Goal: Information Seeking & Learning: Learn about a topic

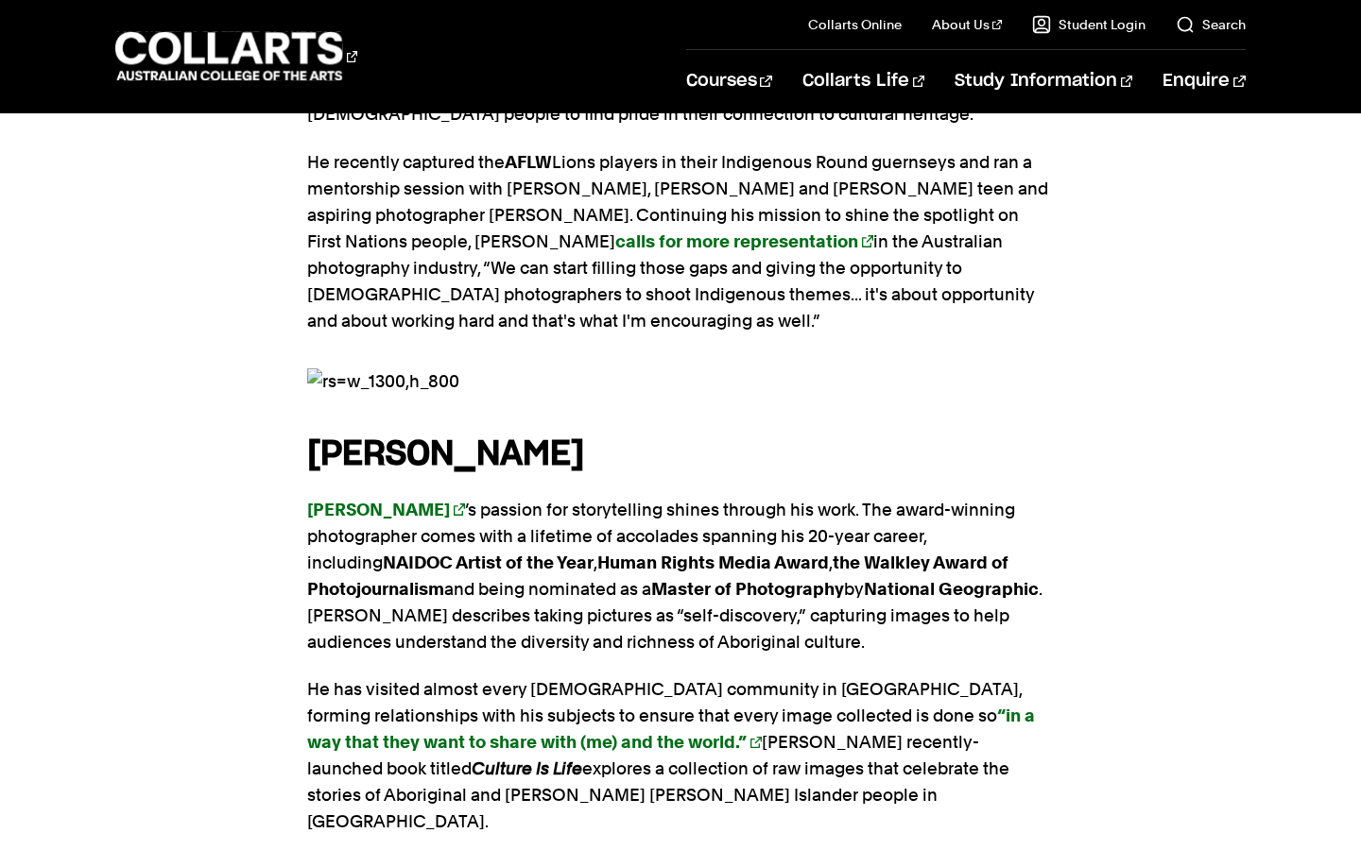
scroll to position [2398, 0]
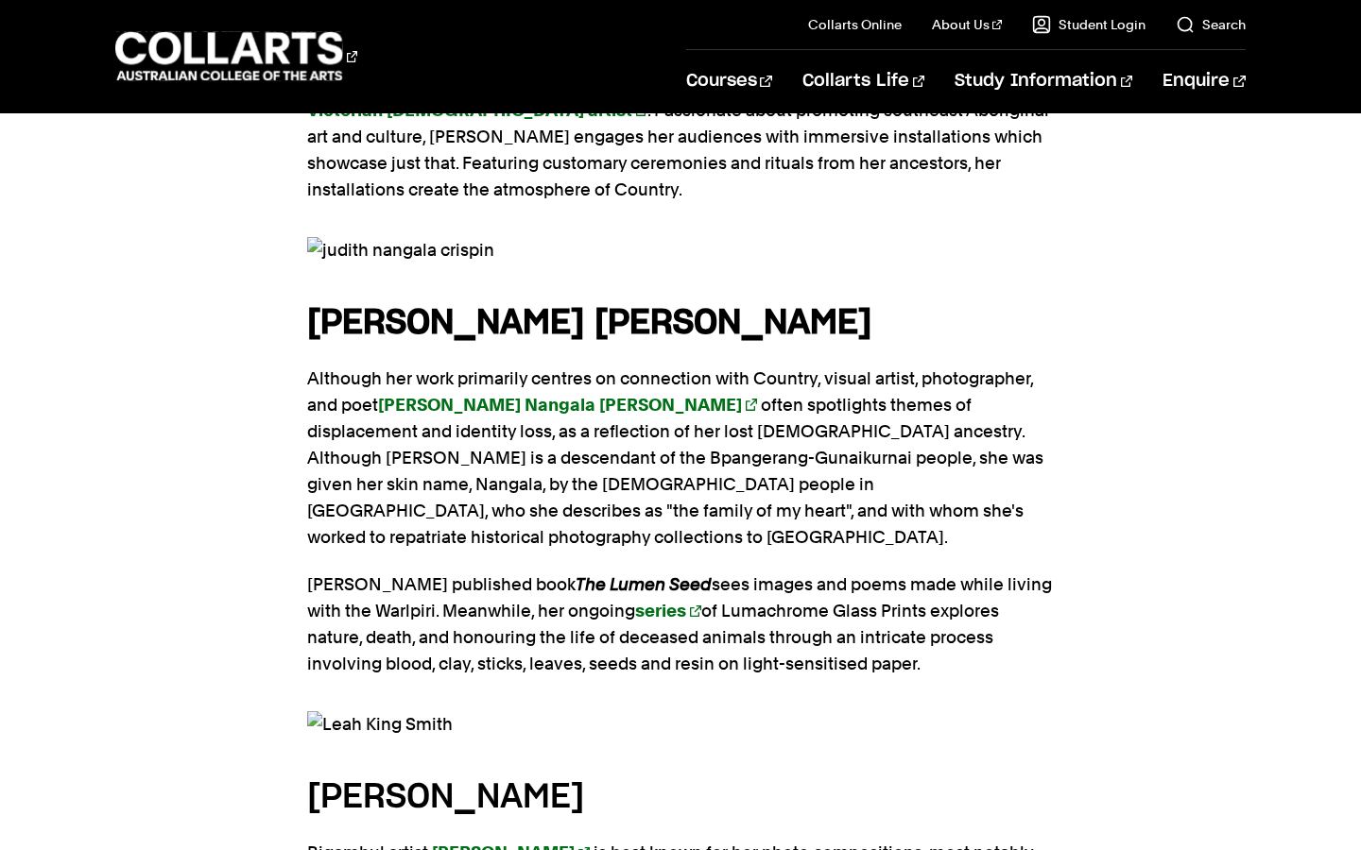
scroll to position [3409, 0]
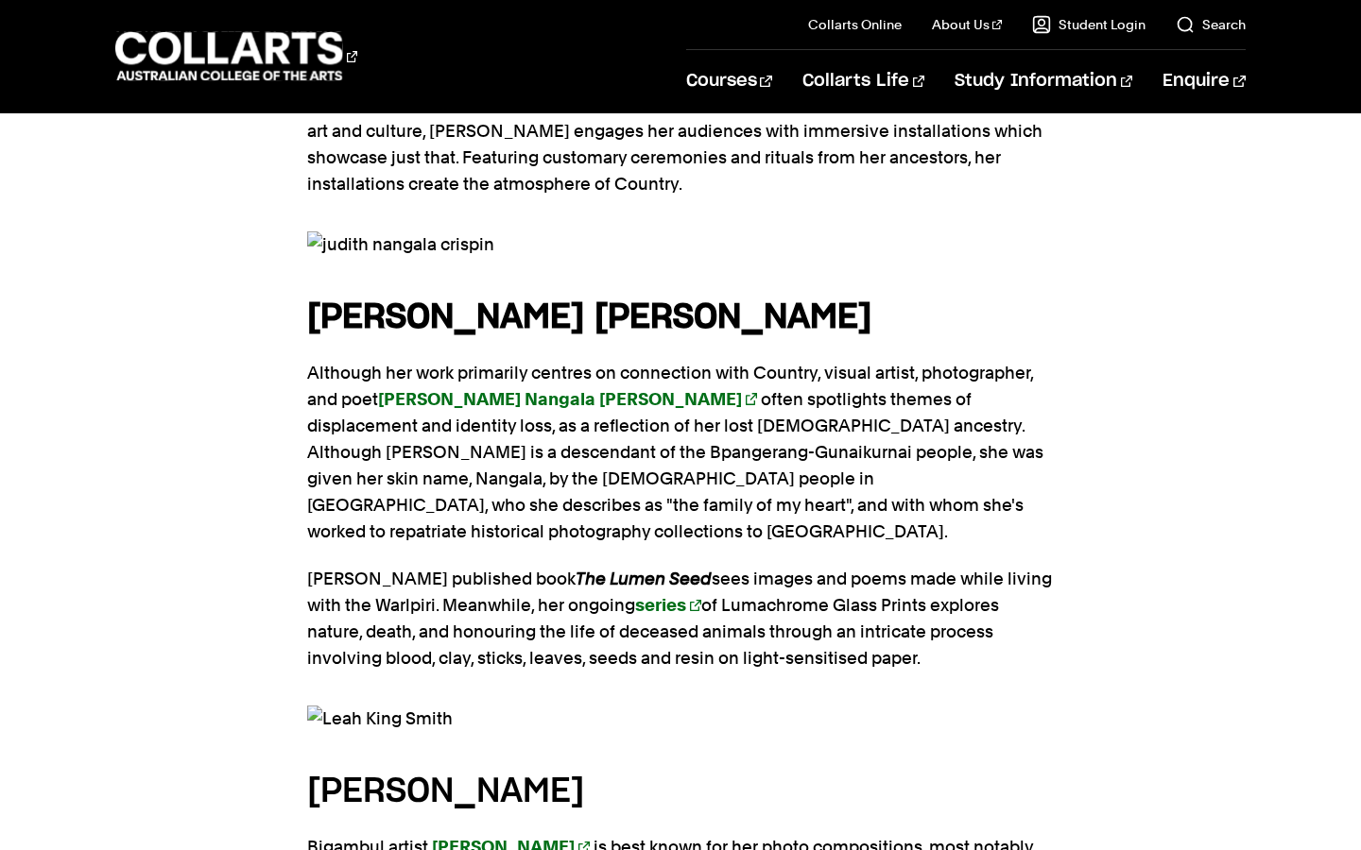
click at [372, 706] on img at bounding box center [680, 719] width 747 height 26
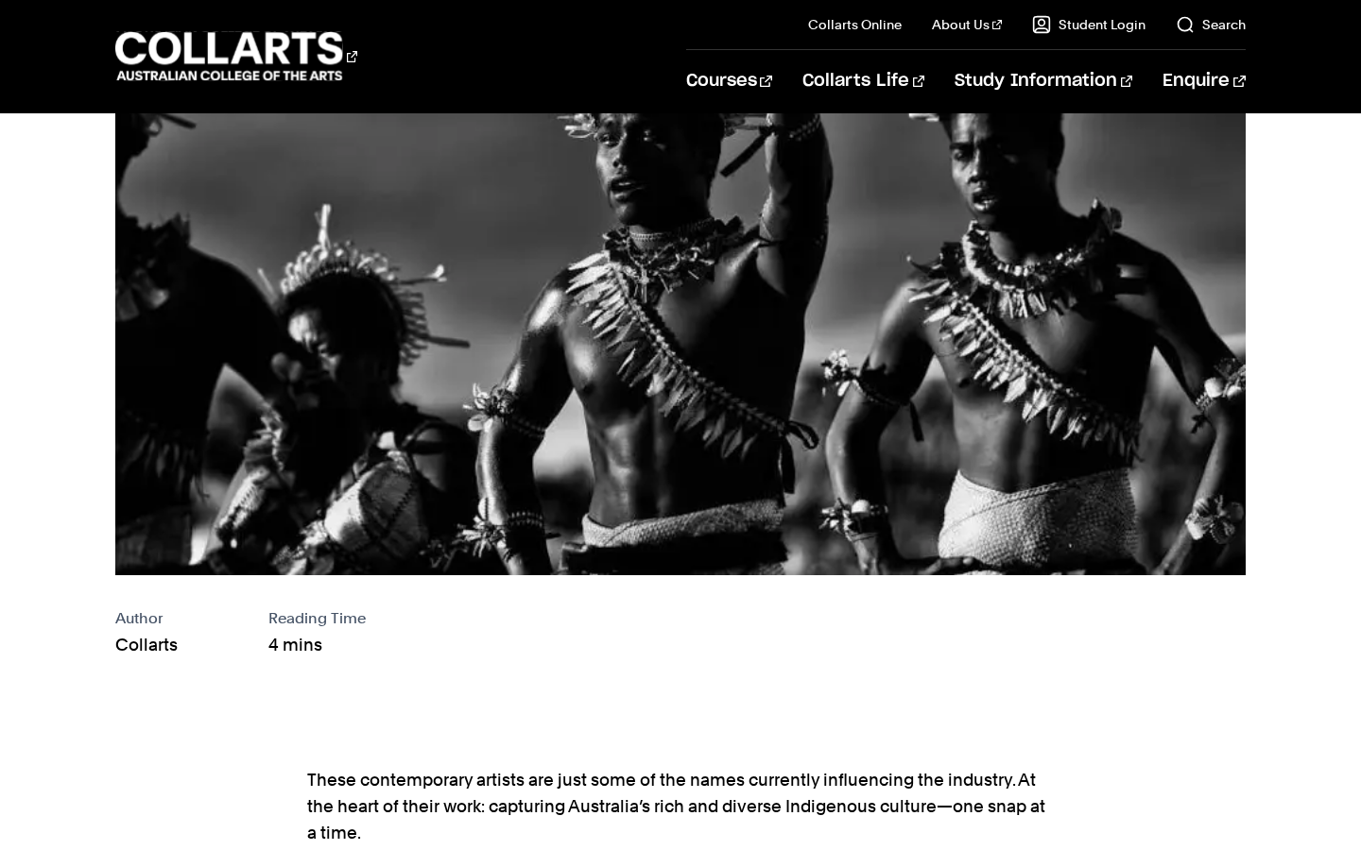
scroll to position [198, 0]
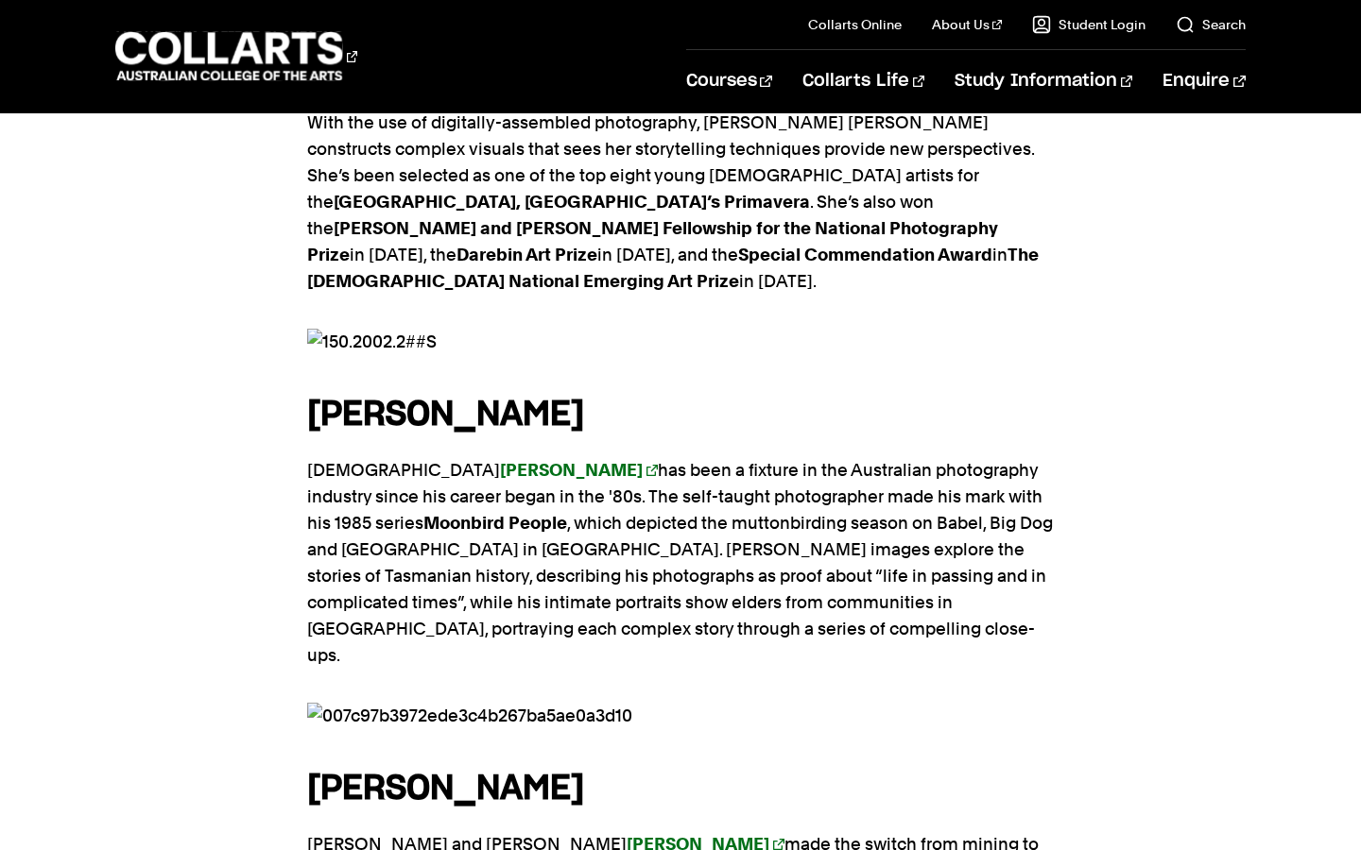
scroll to position [1563, 0]
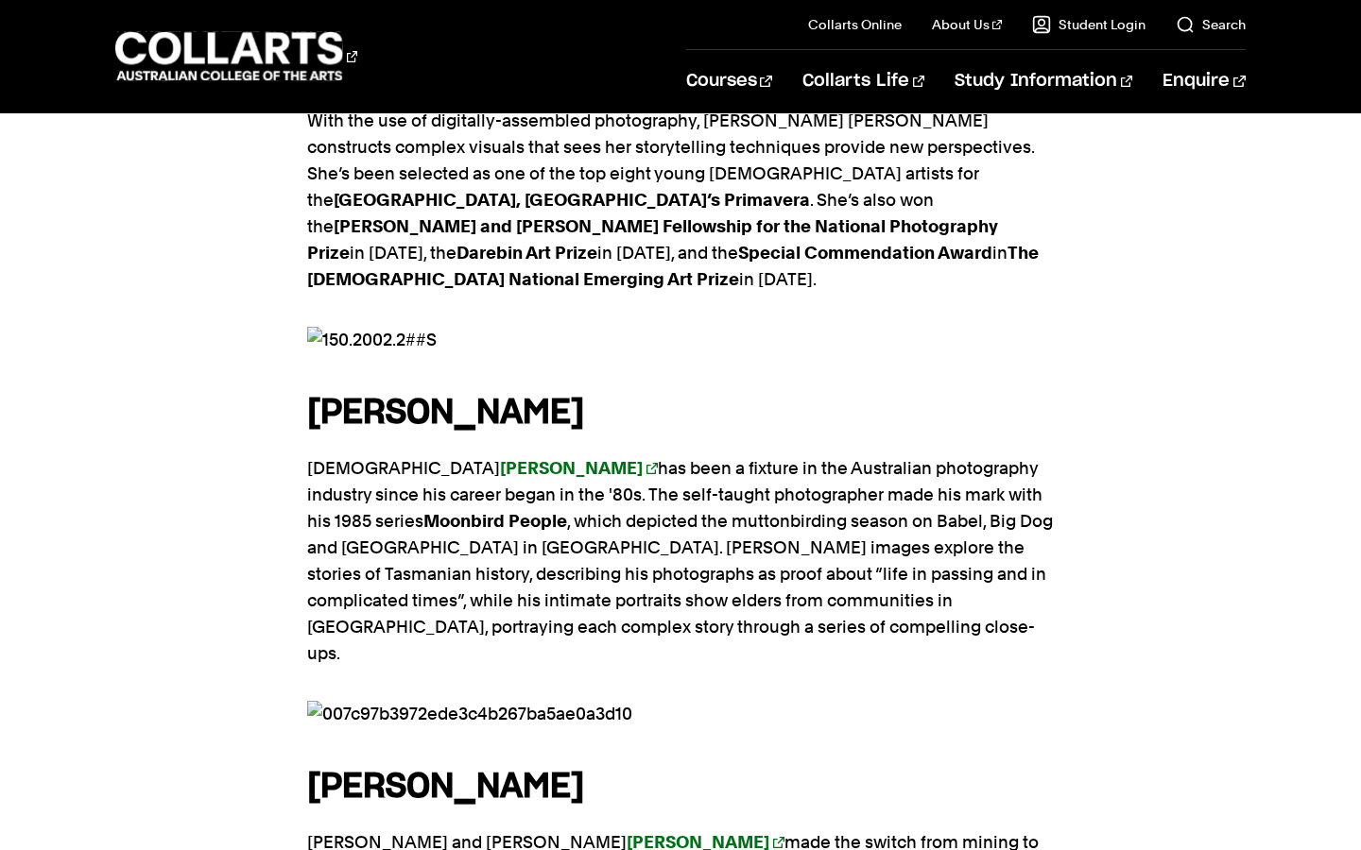
click at [357, 327] on img at bounding box center [680, 340] width 747 height 26
click at [347, 327] on img at bounding box center [680, 340] width 747 height 26
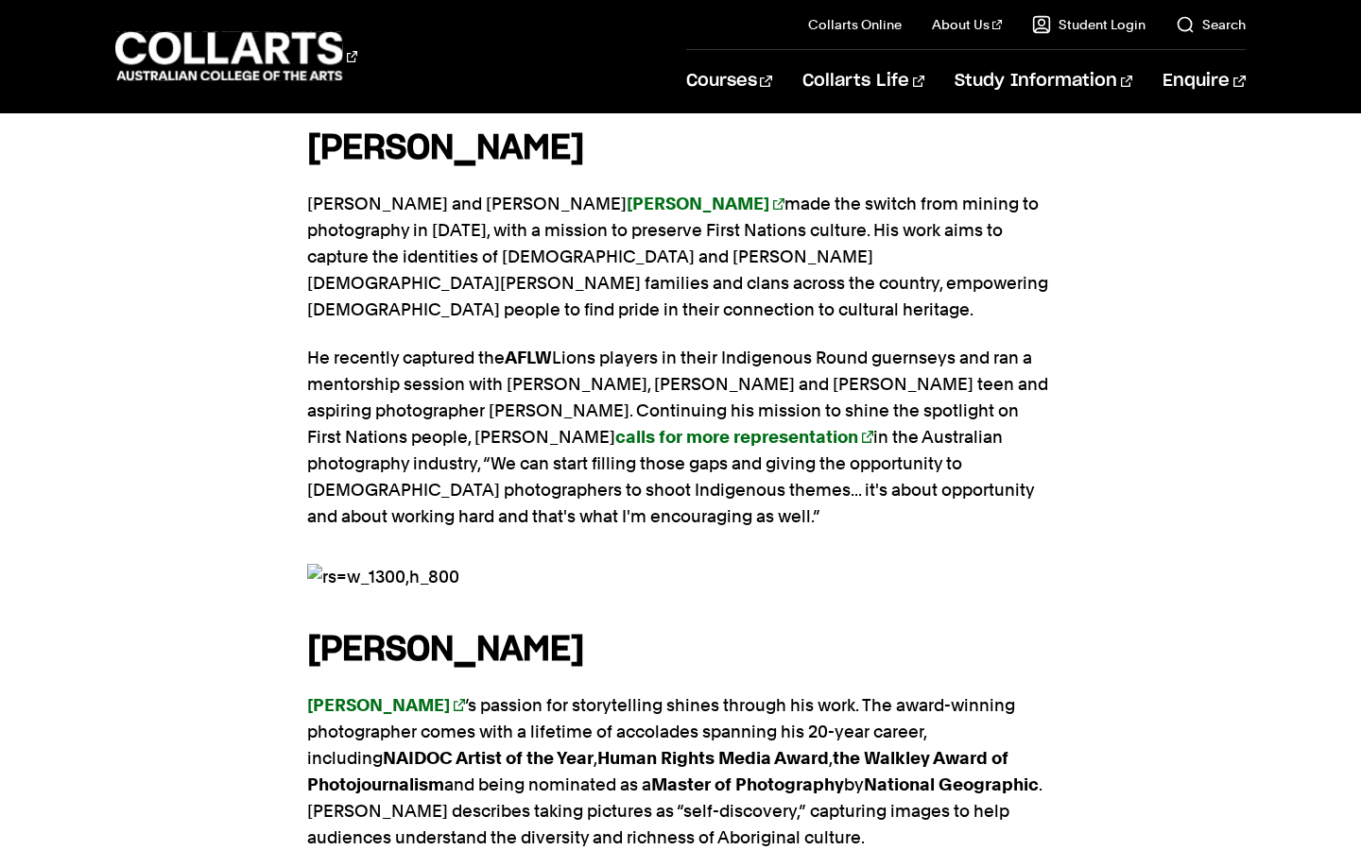
scroll to position [2213, 0]
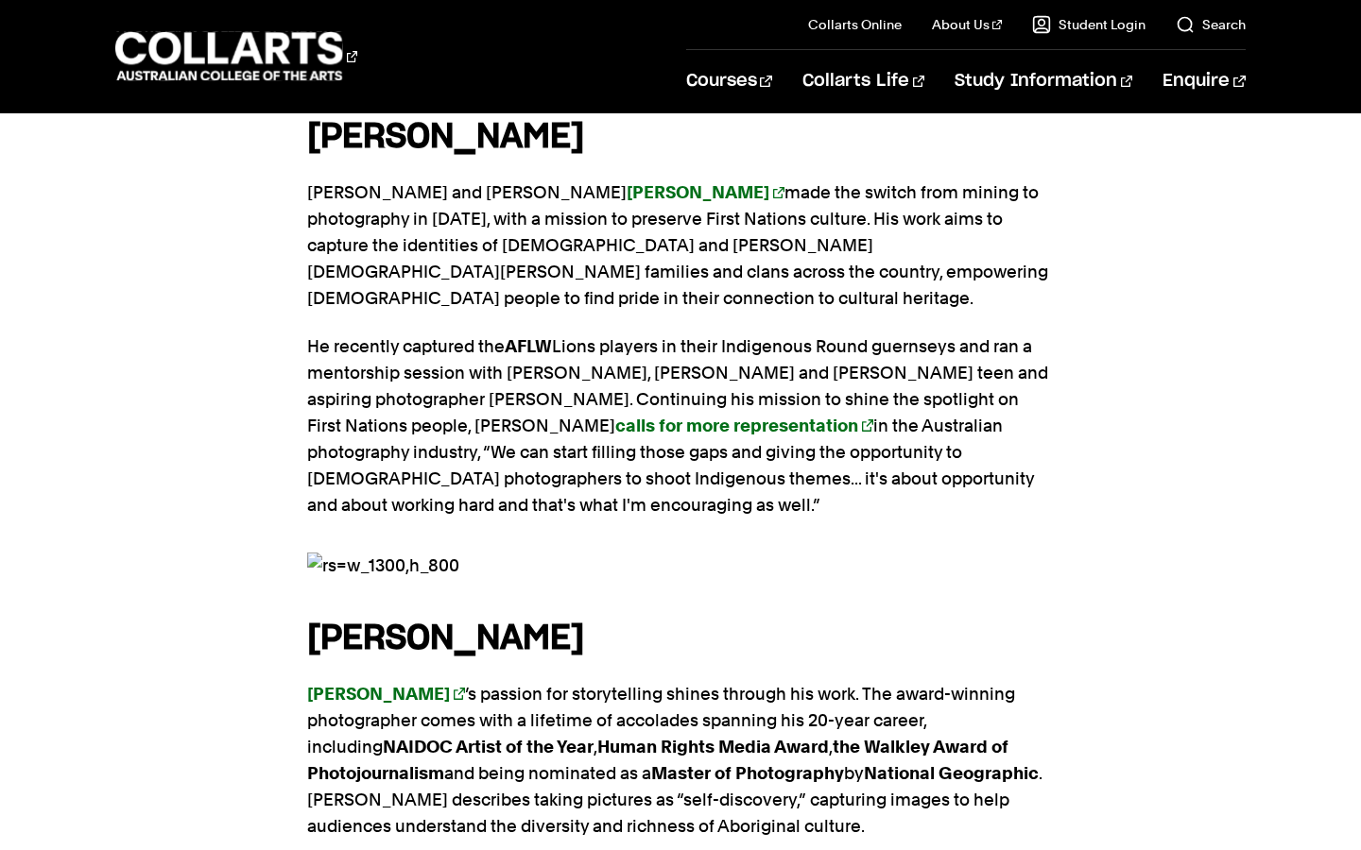
click at [356, 553] on img at bounding box center [680, 566] width 747 height 26
click at [325, 553] on img at bounding box center [680, 566] width 747 height 26
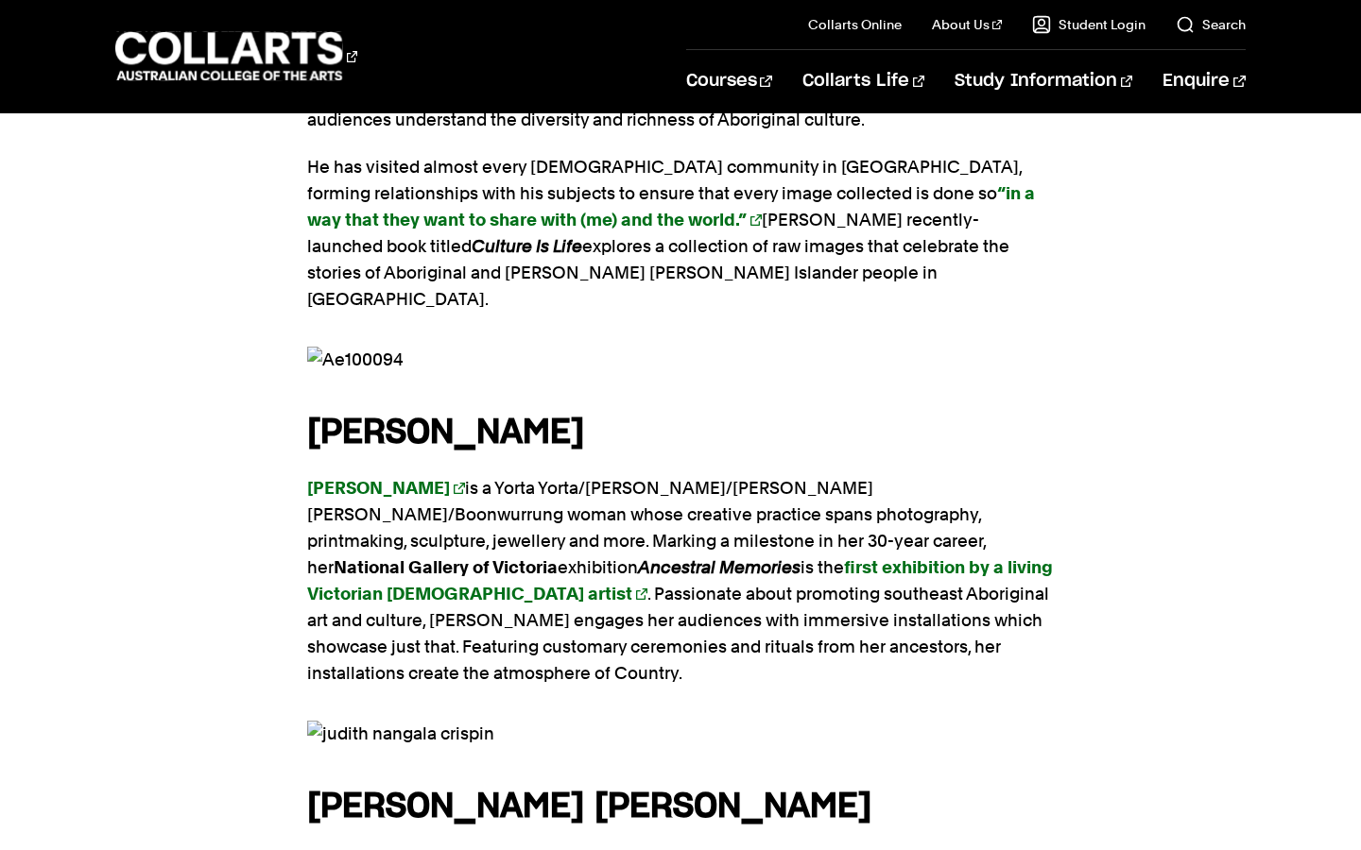
scroll to position [2932, 0]
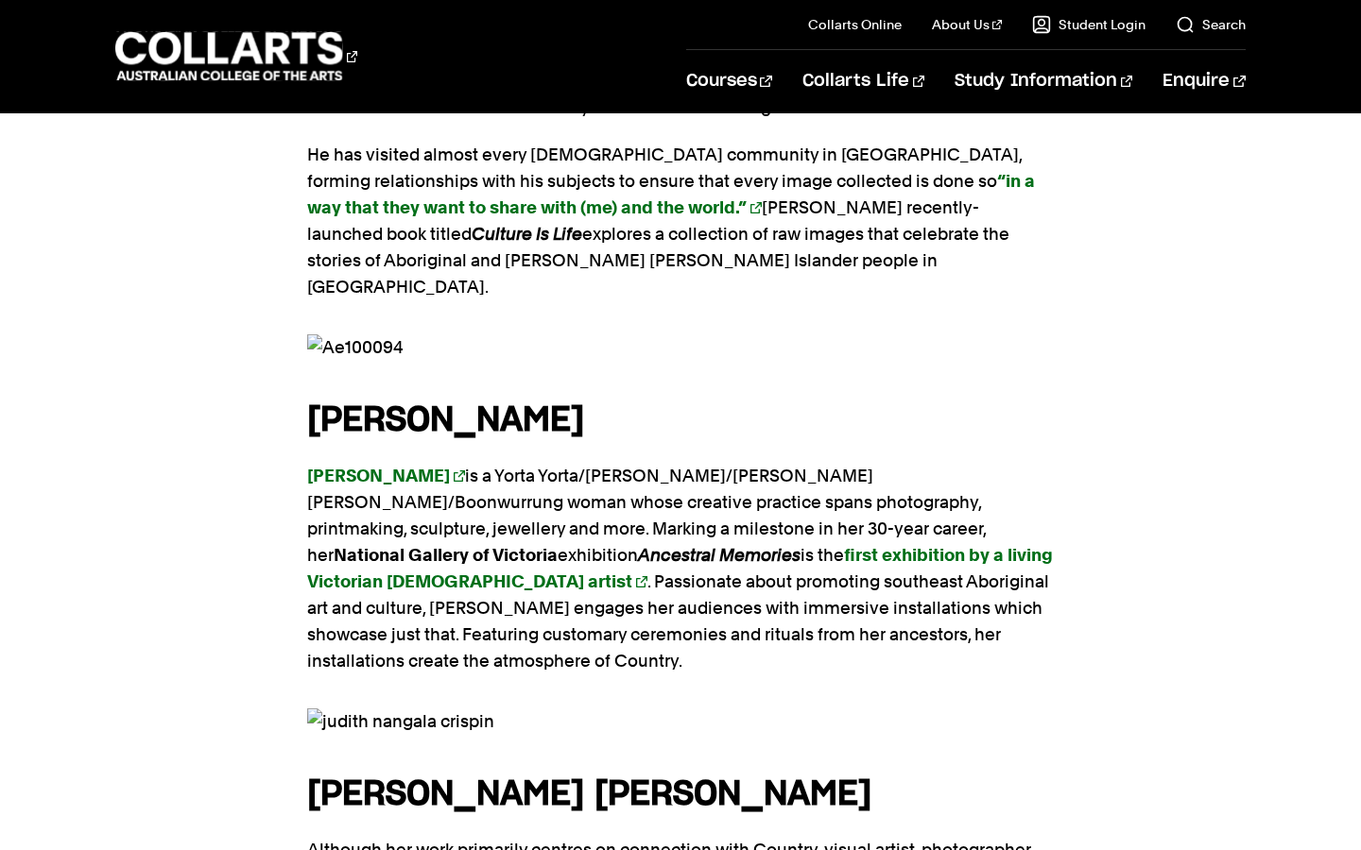
click at [365, 335] on img at bounding box center [680, 348] width 747 height 26
click at [364, 335] on img at bounding box center [680, 348] width 747 height 26
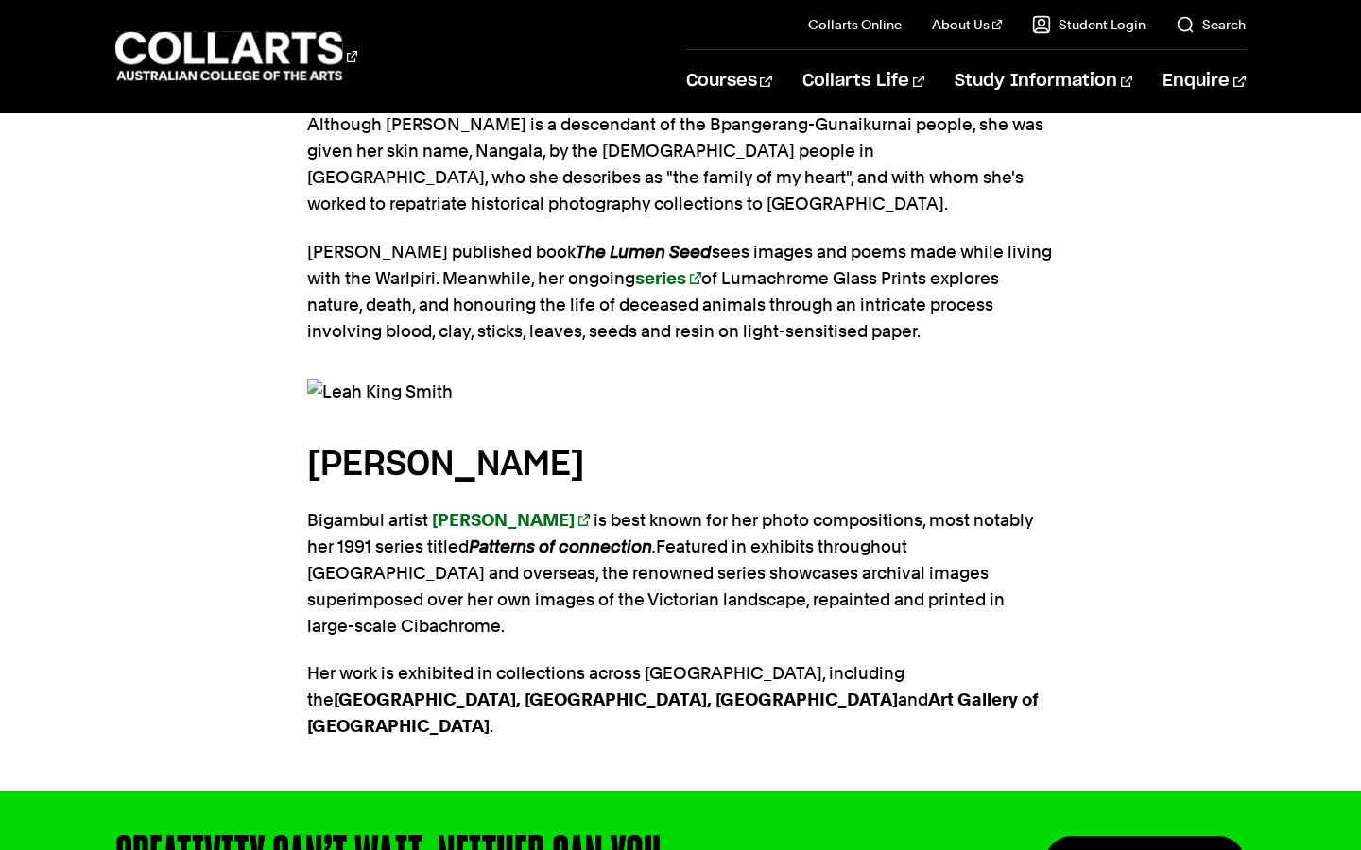
scroll to position [3728, 0]
